Goal: Information Seeking & Learning: Learn about a topic

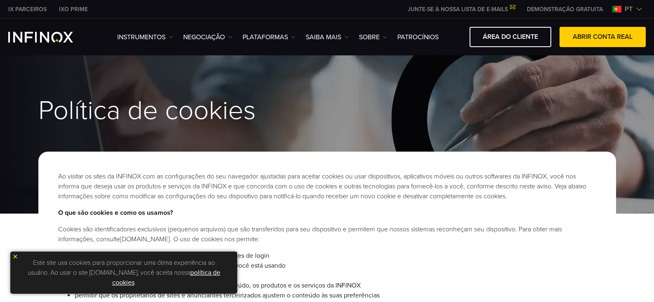
click at [12, 255] on img at bounding box center [15, 256] width 6 height 6
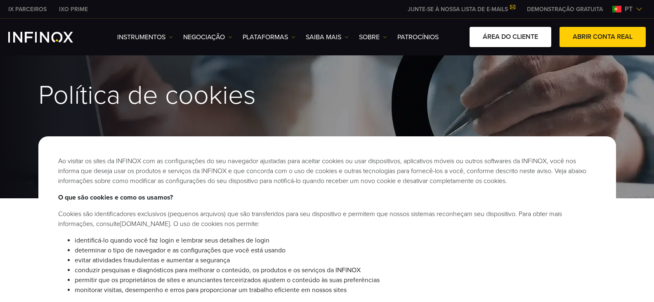
click at [509, 37] on link "ÁREA DO CLIENTE" at bounding box center [511, 37] width 82 height 20
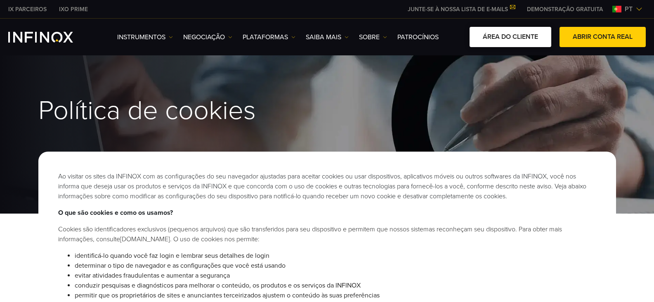
click at [505, 36] on link "ÁREA DO CLIENTE" at bounding box center [511, 37] width 82 height 20
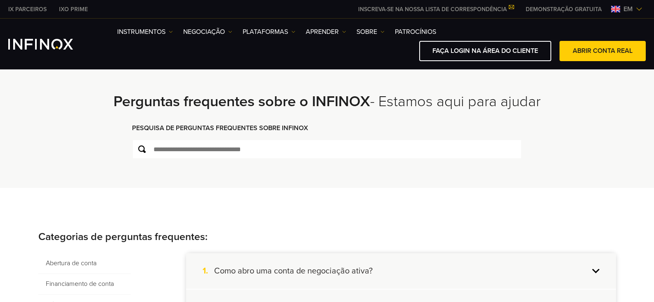
click at [46, 165] on div "**********" at bounding box center [327, 121] width 594 height 132
click at [640, 9] on img at bounding box center [639, 9] width 7 height 7
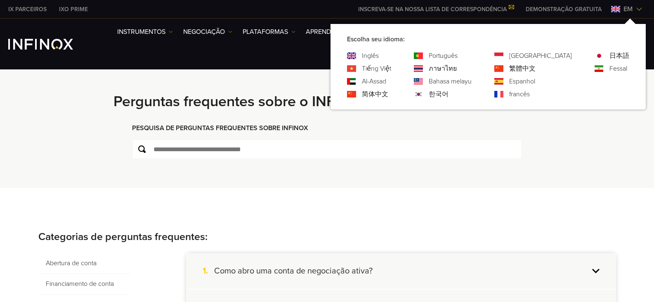
click at [640, 9] on img at bounding box center [639, 9] width 7 height 7
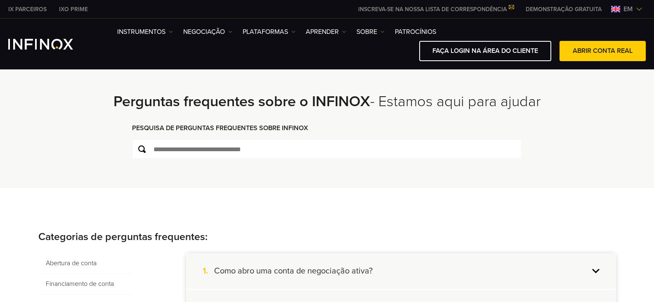
click at [589, 159] on div "**********" at bounding box center [327, 121] width 594 height 132
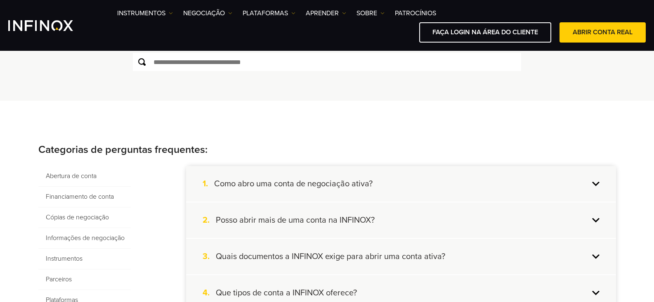
scroll to position [124, 0]
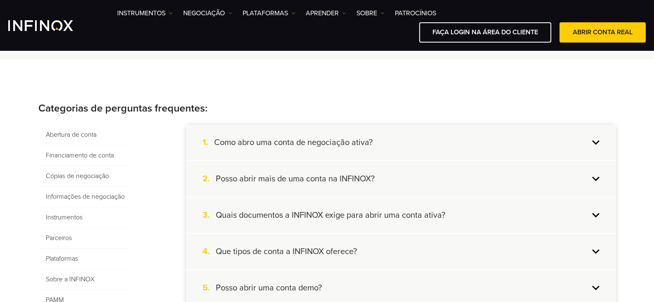
click at [592, 251] on div "4. Que tipos de conta a INFINOX oferece?" at bounding box center [401, 251] width 430 height 35
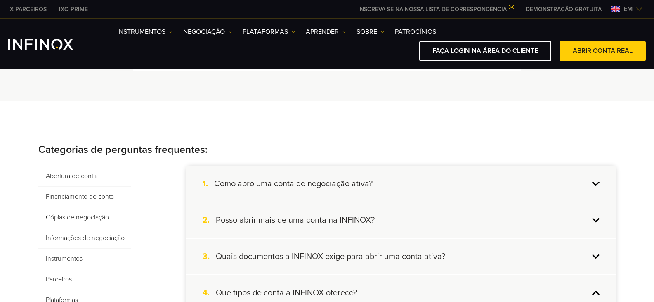
scroll to position [0, 0]
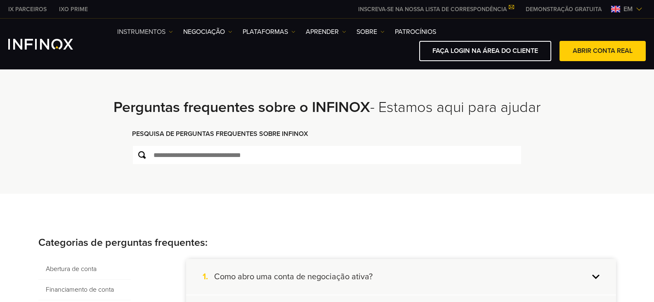
click at [142, 31] on font "Instrumentos" at bounding box center [141, 32] width 48 height 8
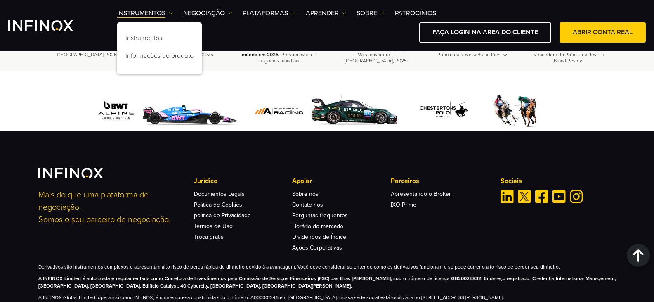
scroll to position [1483, 0]
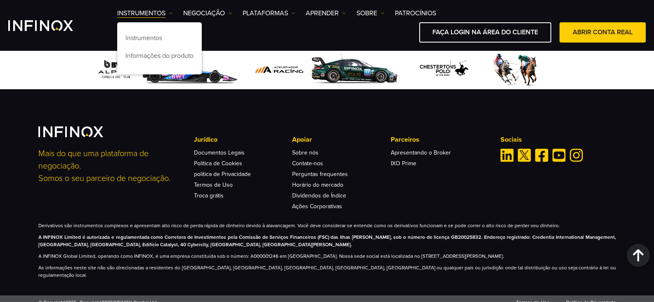
click at [73, 110] on div "Mais do que uma plataforma de negociação. Somos o seu parceiro de negociação. J…" at bounding box center [327, 192] width 654 height 206
